Goal: Task Accomplishment & Management: Manage account settings

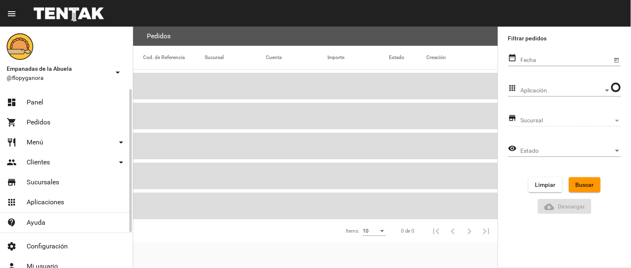
click at [49, 96] on link "dashboard Panel" at bounding box center [66, 102] width 133 height 20
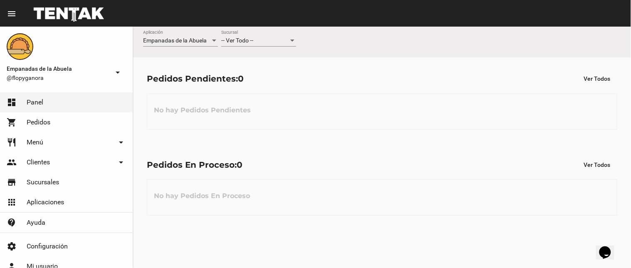
click at [271, 49] on div "-- Ver Todo -- Sucursal" at bounding box center [258, 42] width 75 height 24
click at [273, 42] on div "-- Ver Todo --" at bounding box center [254, 40] width 67 height 7
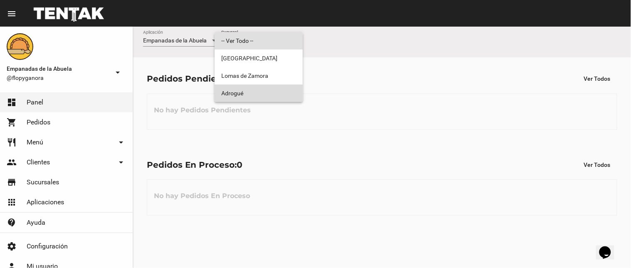
click at [262, 95] on span "Adrogué" at bounding box center [258, 92] width 75 height 17
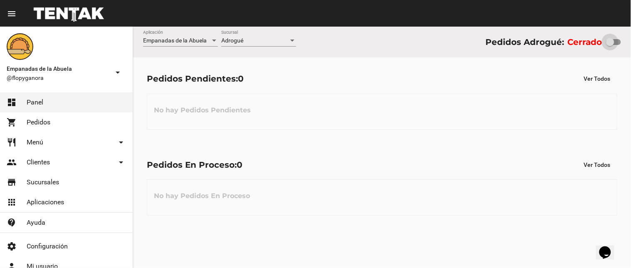
click at [614, 41] on div at bounding box center [613, 42] width 15 height 6
click at [610, 45] on input "checkbox" at bounding box center [609, 45] width 0 height 0
checkbox input "true"
